Goal: Browse casually: Explore the website without a specific task or goal

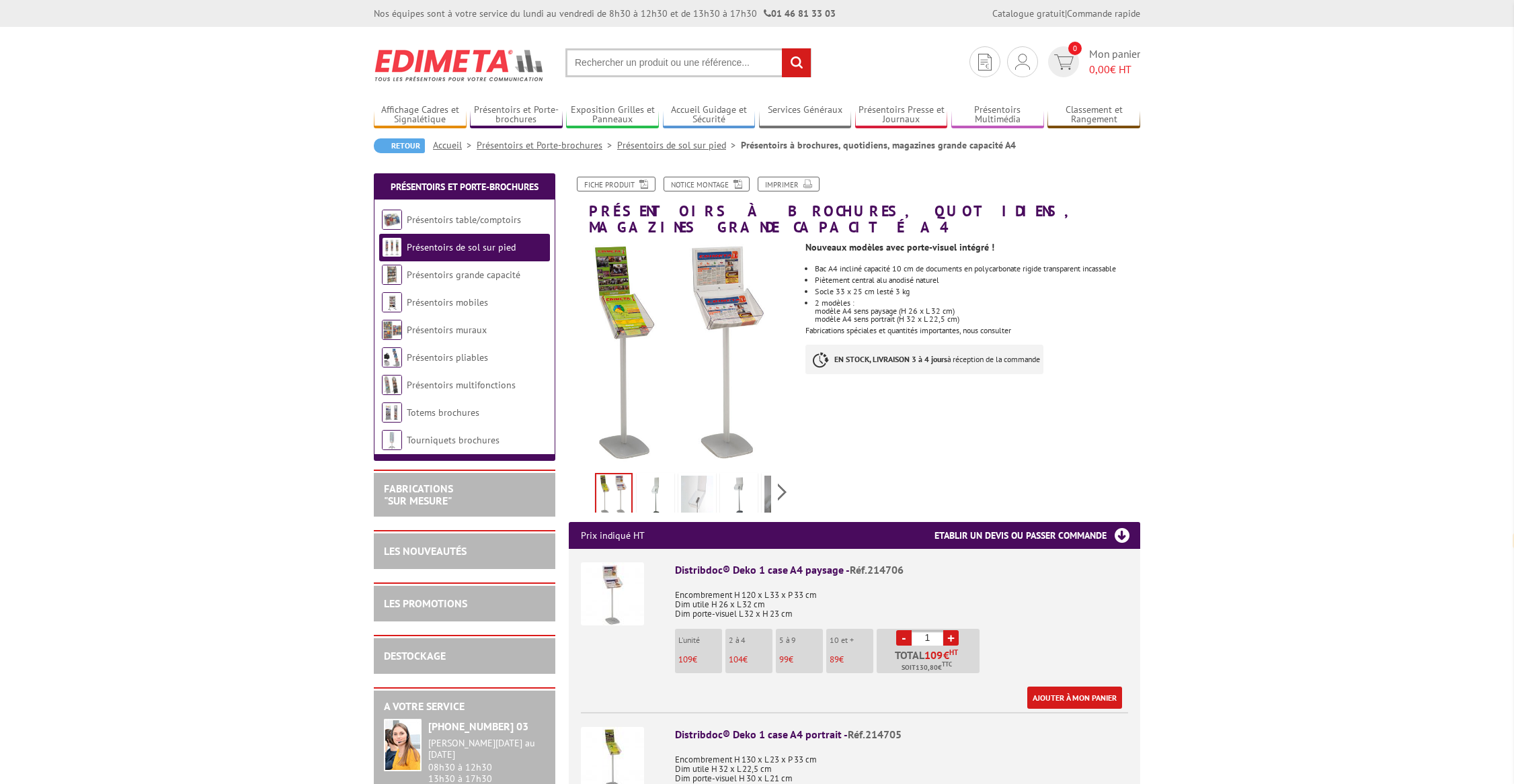
select select "fr"
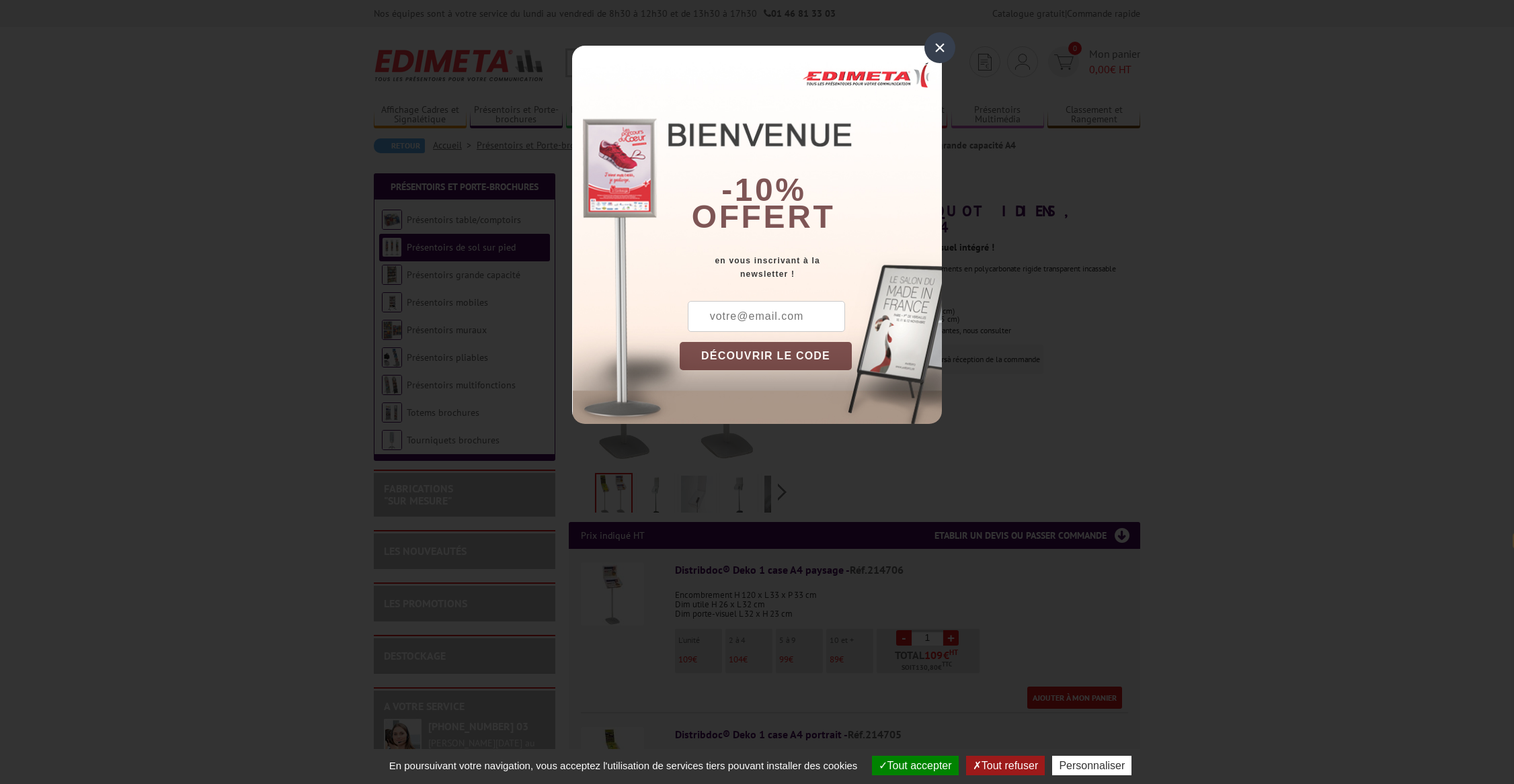
click at [933, 53] on div "×" at bounding box center [939, 48] width 31 height 31
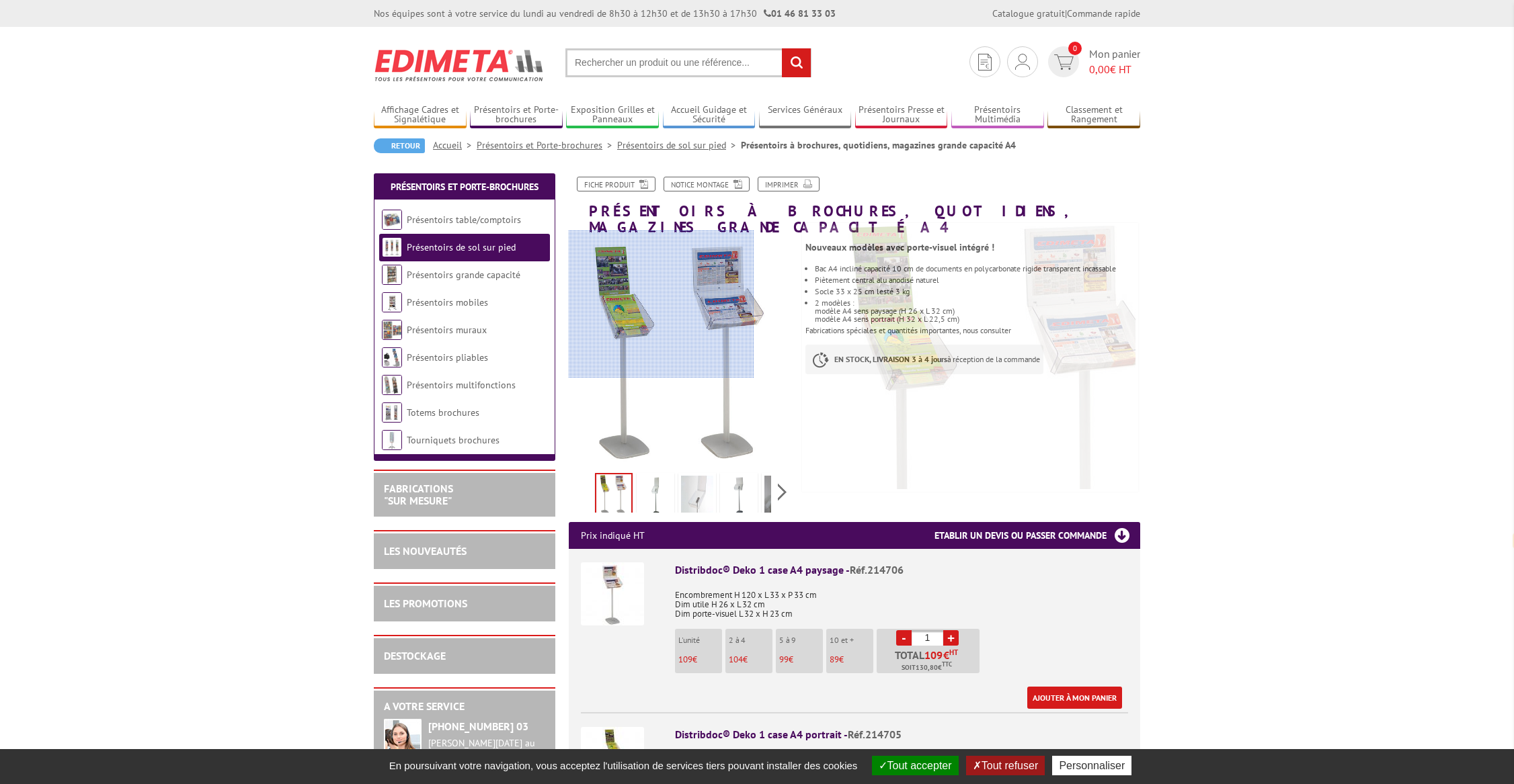
click at [622, 305] on div at bounding box center [661, 304] width 186 height 148
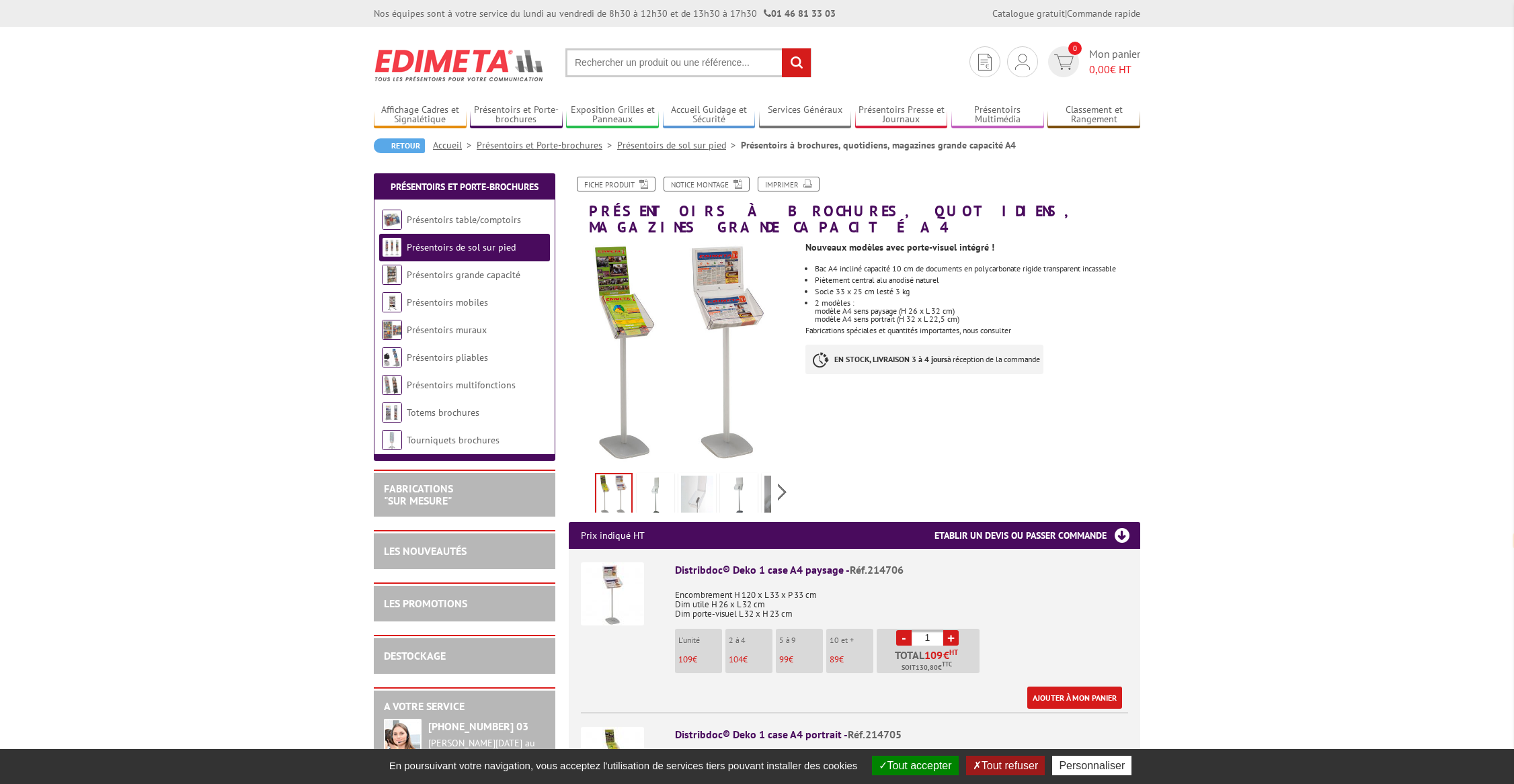
click at [655, 477] on img at bounding box center [655, 496] width 32 height 41
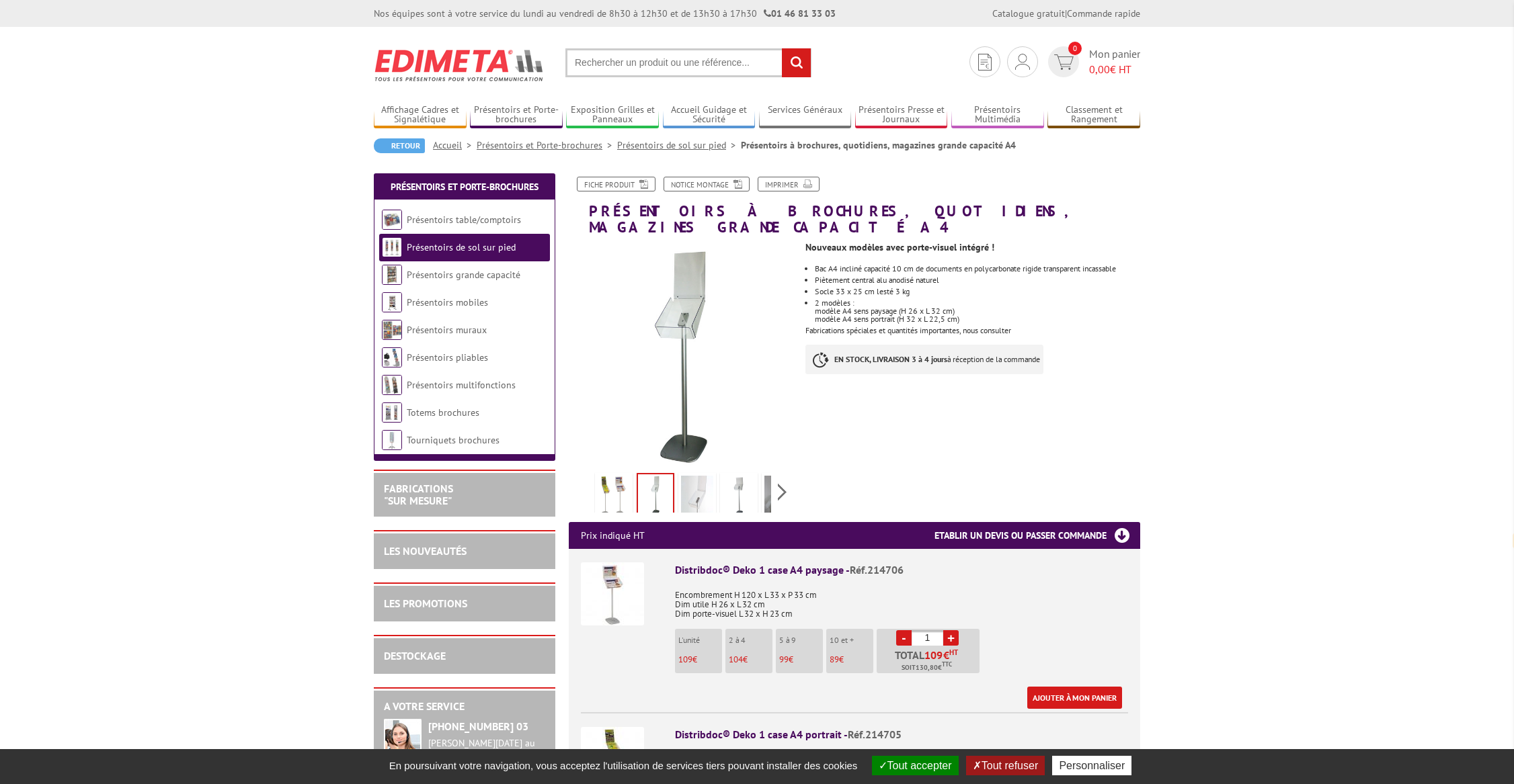
click at [687, 486] on img at bounding box center [697, 496] width 32 height 41
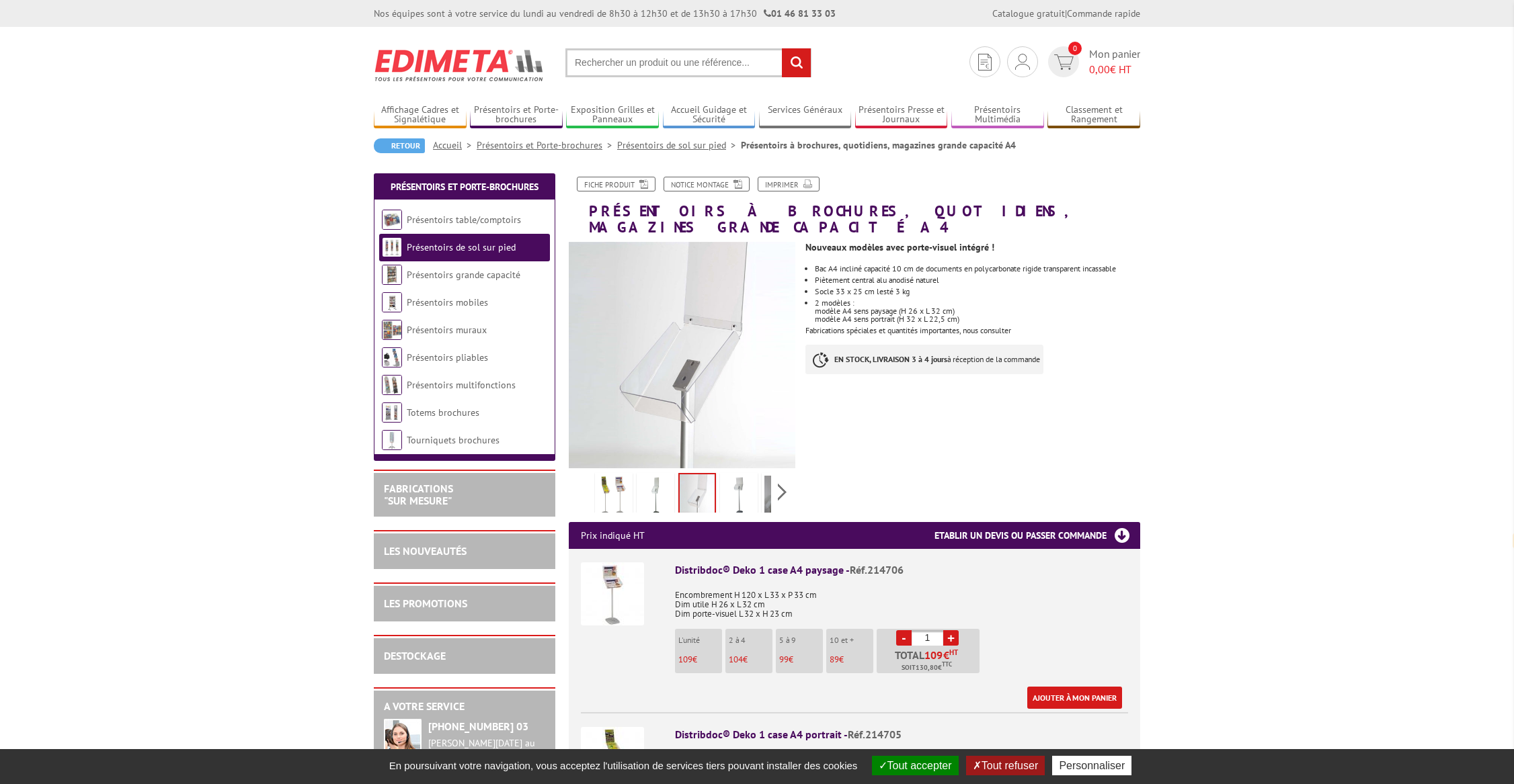
click at [731, 486] on img at bounding box center [739, 496] width 32 height 41
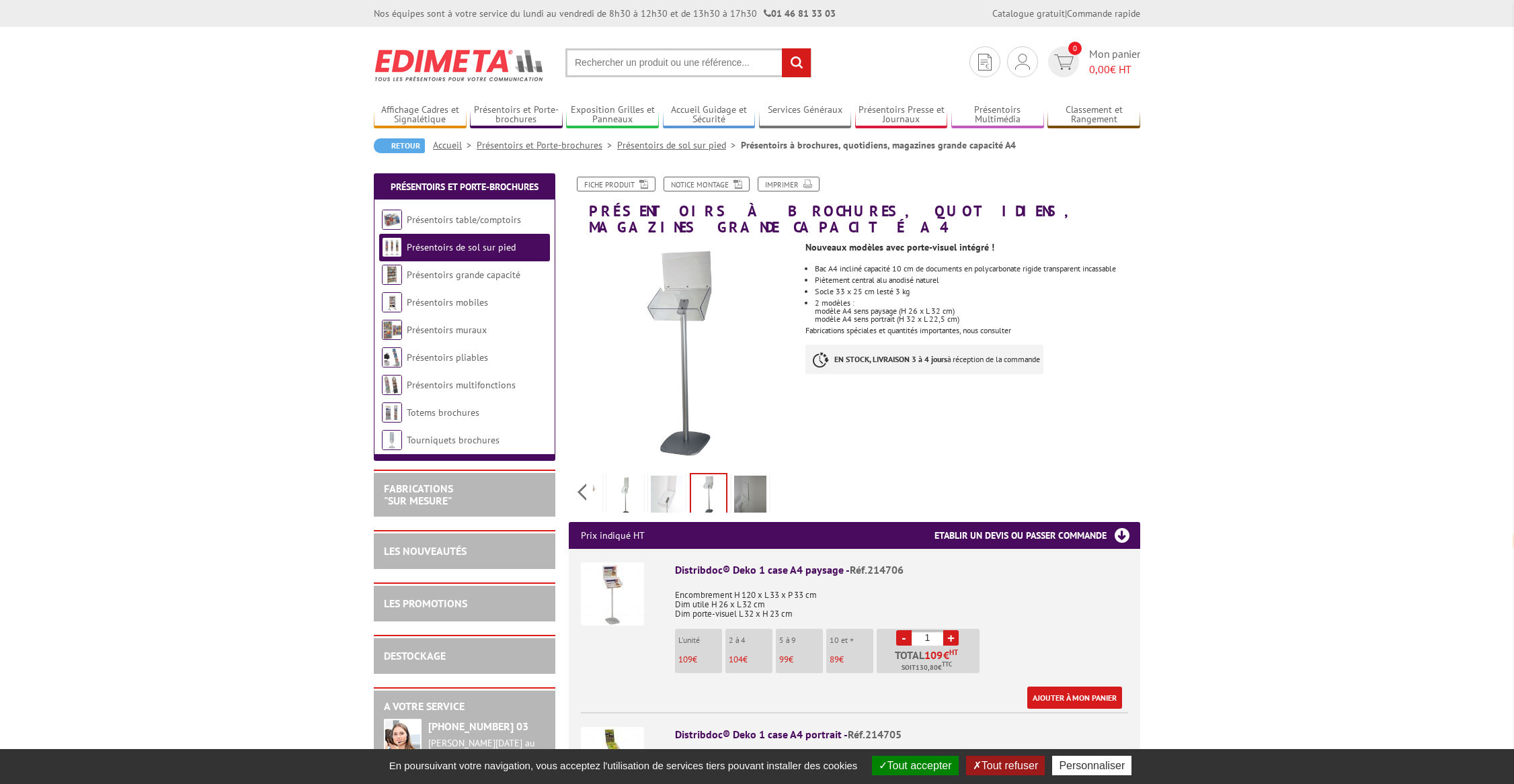
click at [781, 479] on div "Previous Next" at bounding box center [681, 491] width 226 height 47
click at [756, 479] on img at bounding box center [750, 496] width 32 height 41
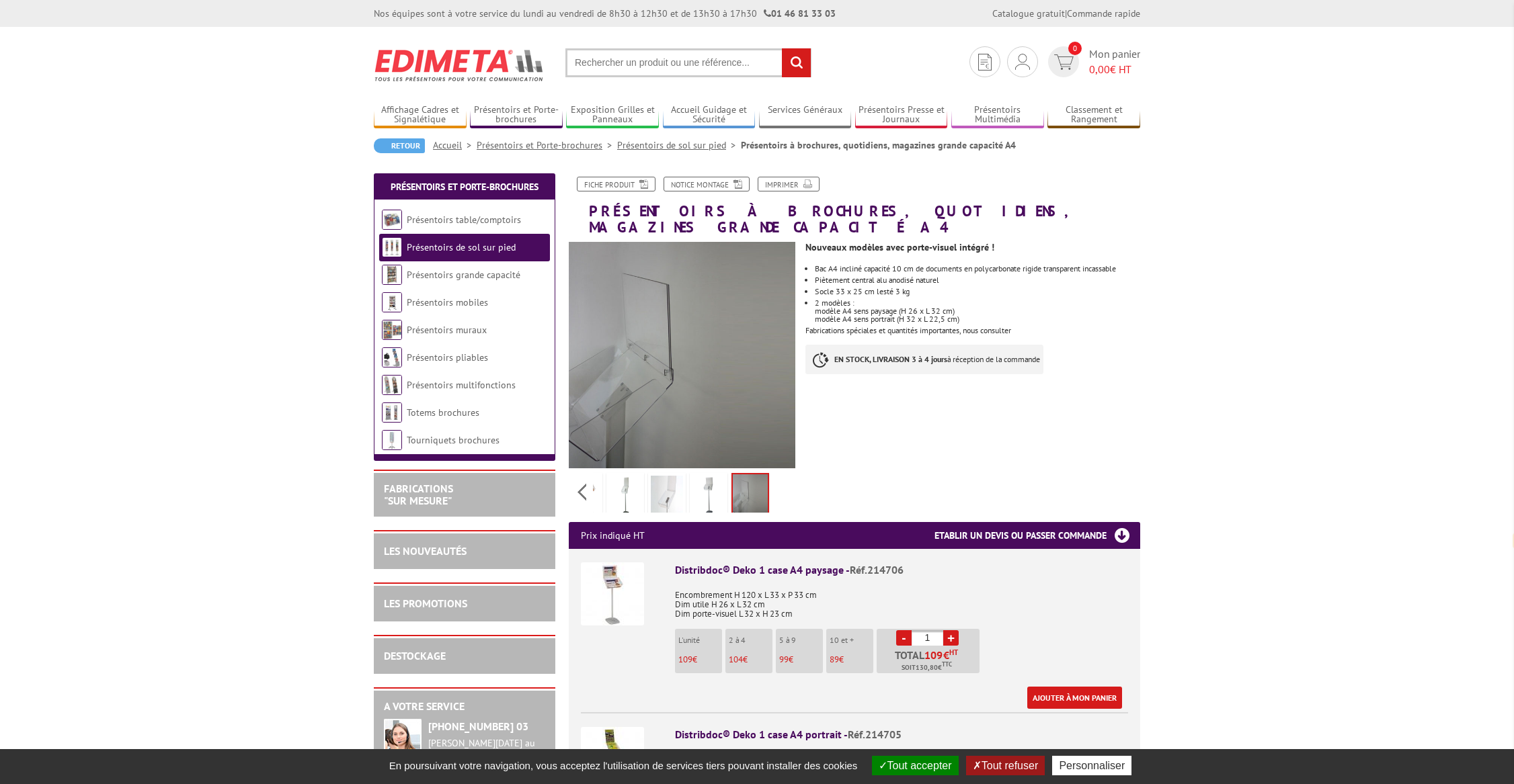
click at [707, 478] on img at bounding box center [708, 496] width 32 height 41
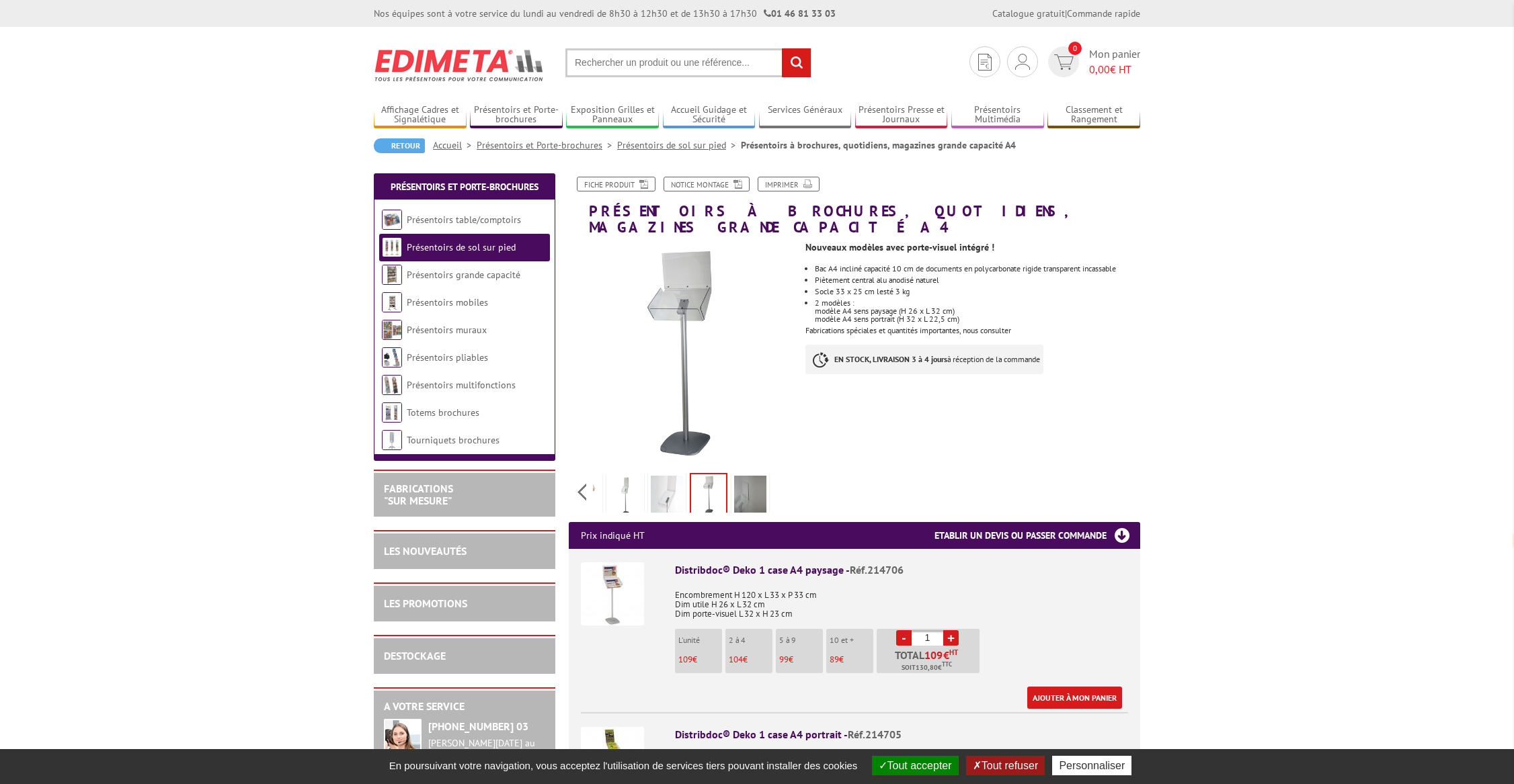
click at [678, 478] on img at bounding box center [667, 496] width 32 height 41
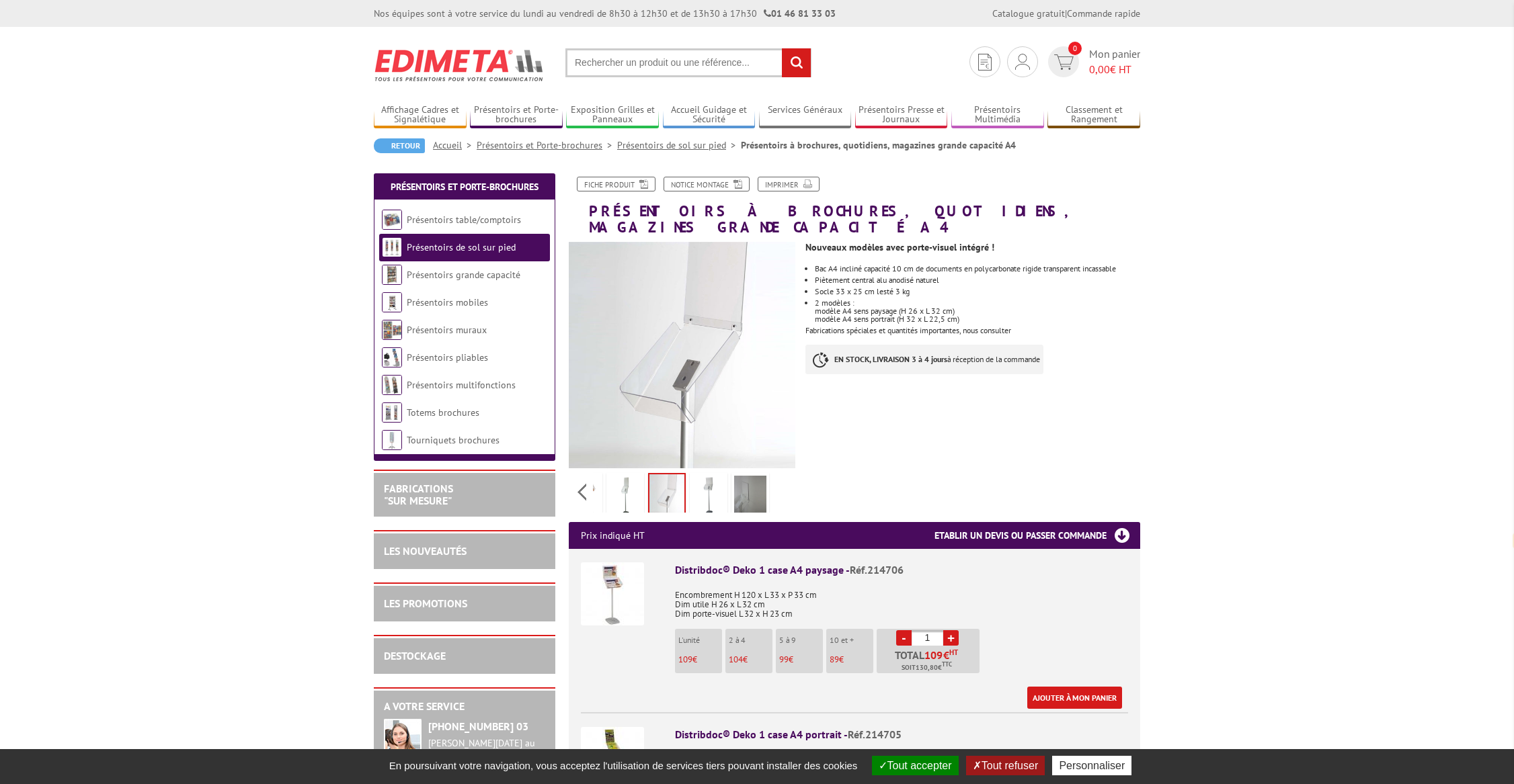
click at [621, 485] on img at bounding box center [625, 496] width 32 height 41
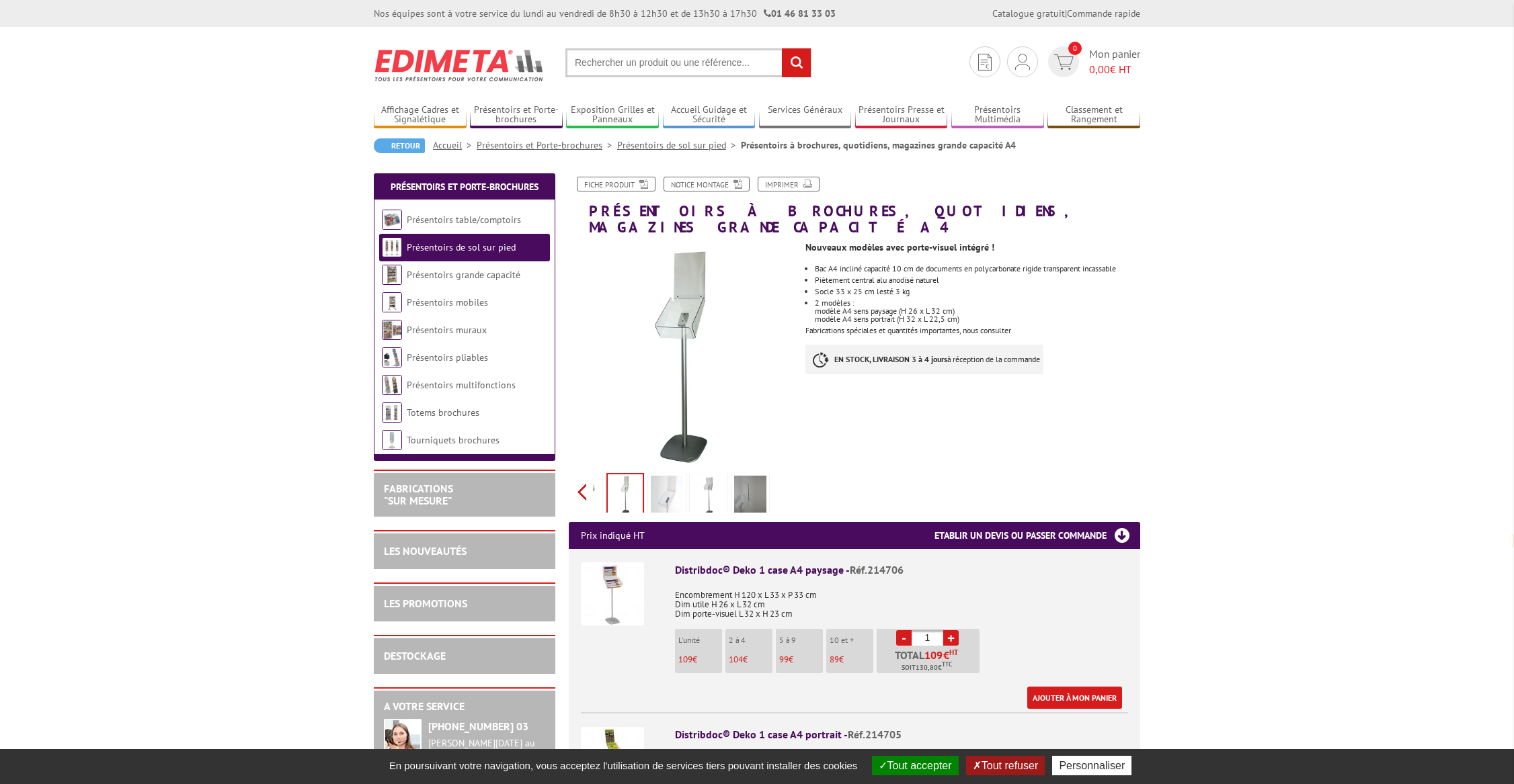
click at [582, 479] on div "Previous Next" at bounding box center [681, 491] width 226 height 47
